Goal: Task Accomplishment & Management: Manage account settings

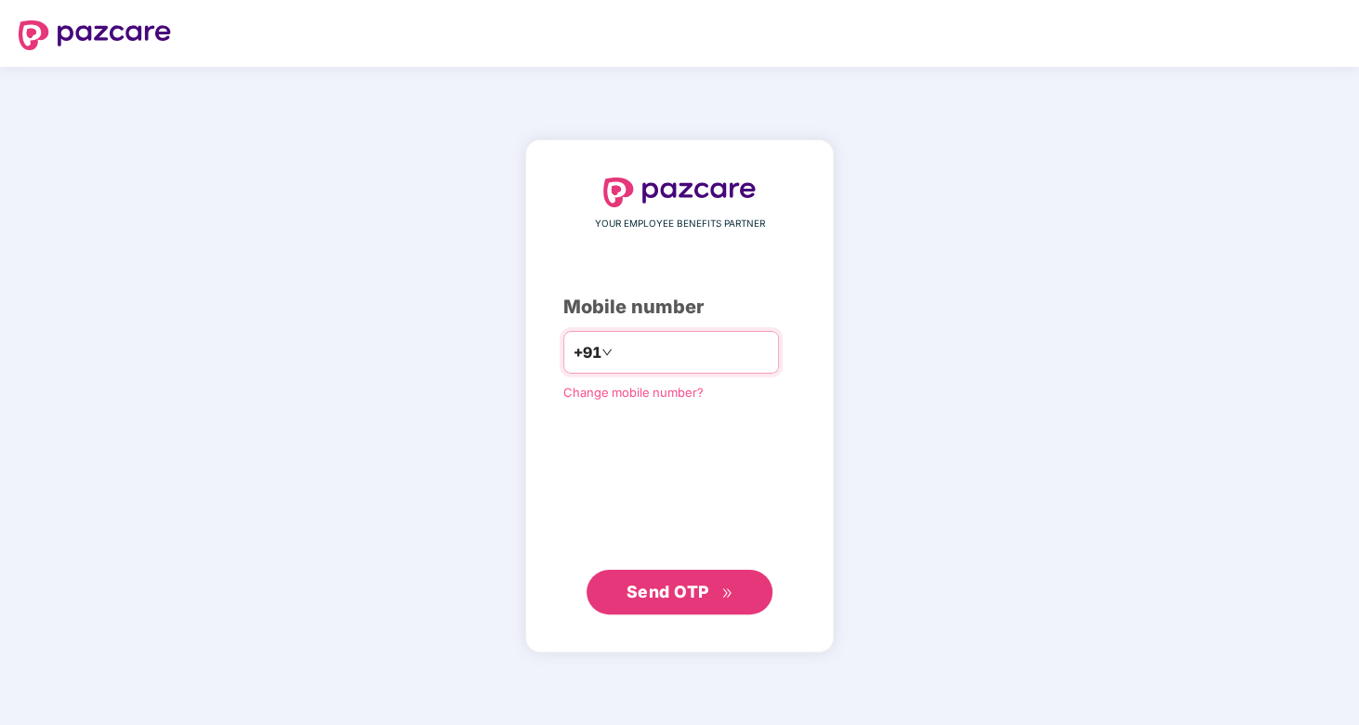
click at [675, 358] on input "number" at bounding box center [693, 353] width 152 height 30
